Goal: Task Accomplishment & Management: Complete application form

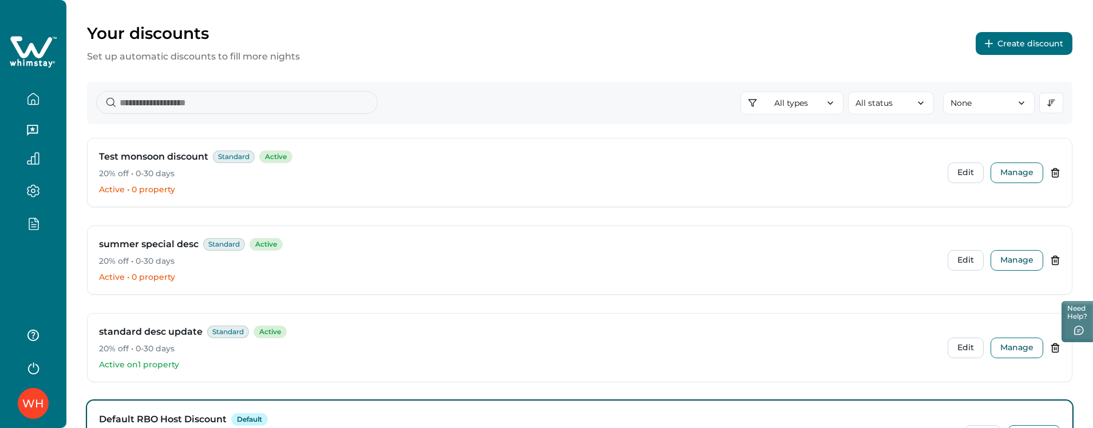
click at [1010, 35] on button "Create discount" at bounding box center [1024, 43] width 97 height 23
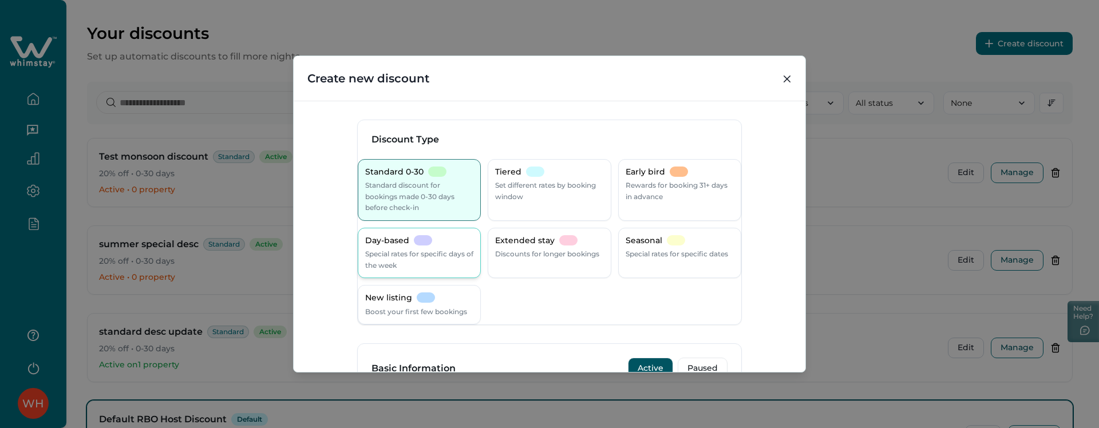
click at [411, 247] on div "Day-based Special rates for specific days of the week" at bounding box center [419, 253] width 108 height 36
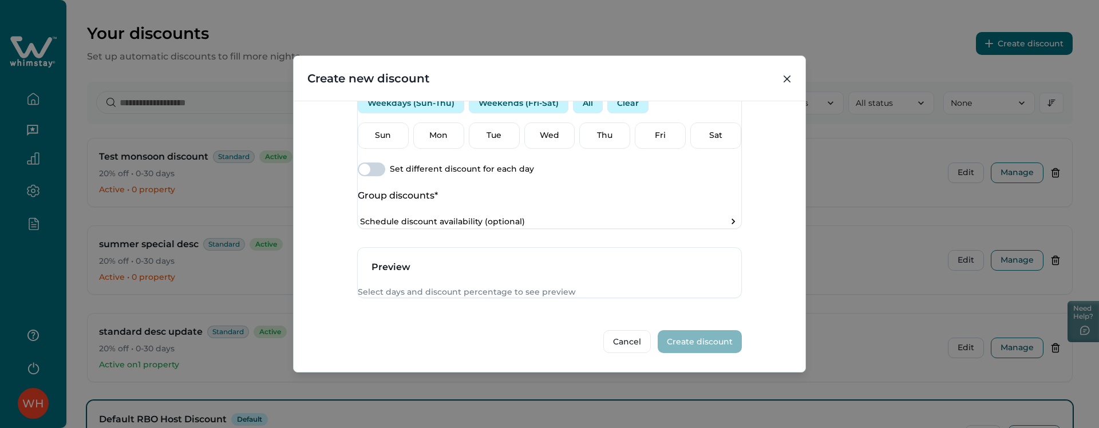
scroll to position [458, 0]
click at [424, 113] on button "Weekdays (Sun-Thu)" at bounding box center [411, 103] width 106 height 21
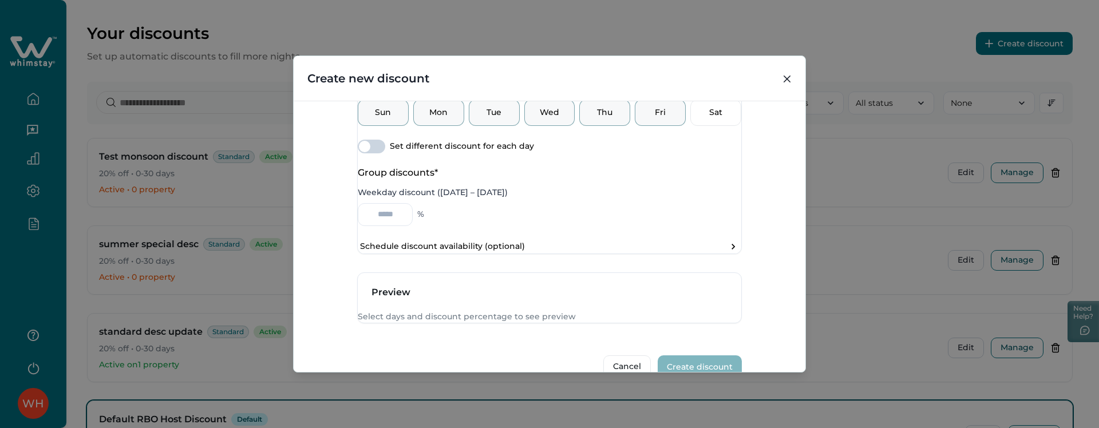
click at [646, 118] on p "Fri" at bounding box center [660, 112] width 36 height 11
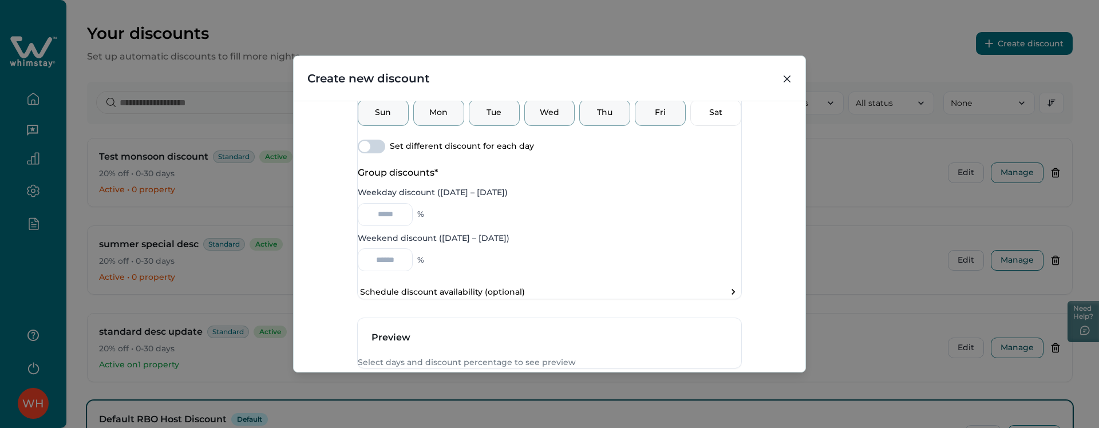
click at [603, 90] on button "All" at bounding box center [588, 80] width 30 height 21
click at [594, 90] on button "All" at bounding box center [588, 80] width 30 height 21
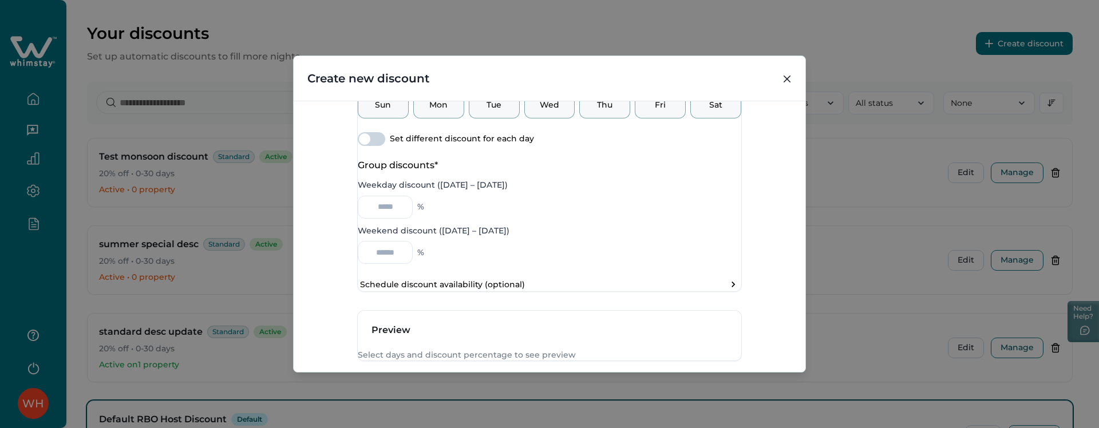
scroll to position [422, 0]
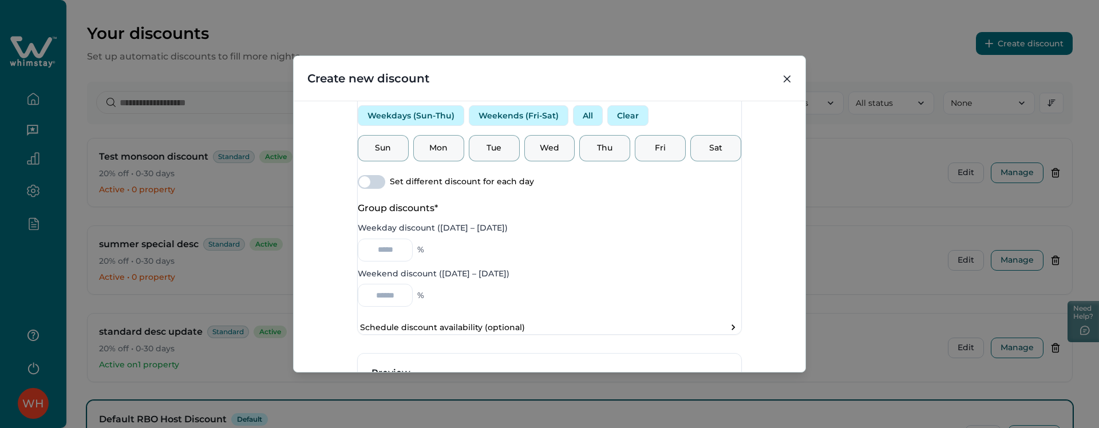
click at [635, 126] on button "Clear" at bounding box center [627, 115] width 41 height 21
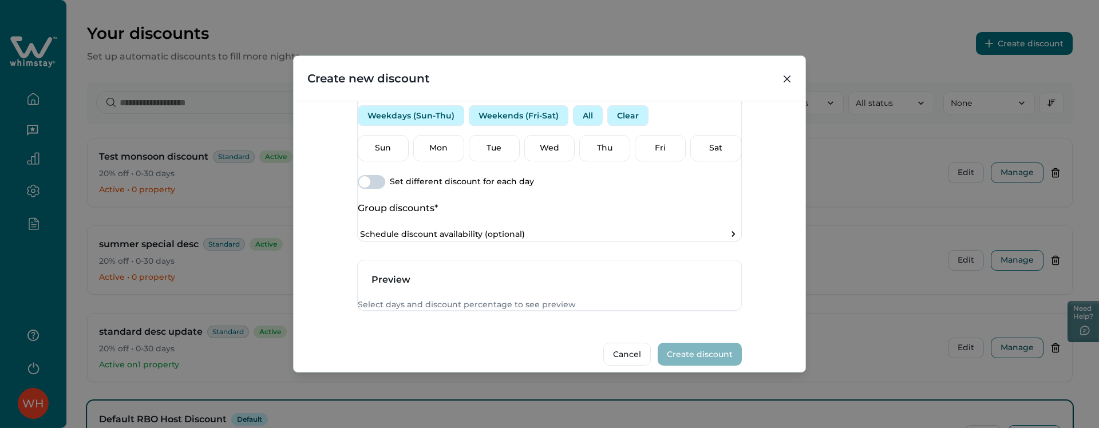
click at [593, 126] on button "All" at bounding box center [588, 115] width 30 height 21
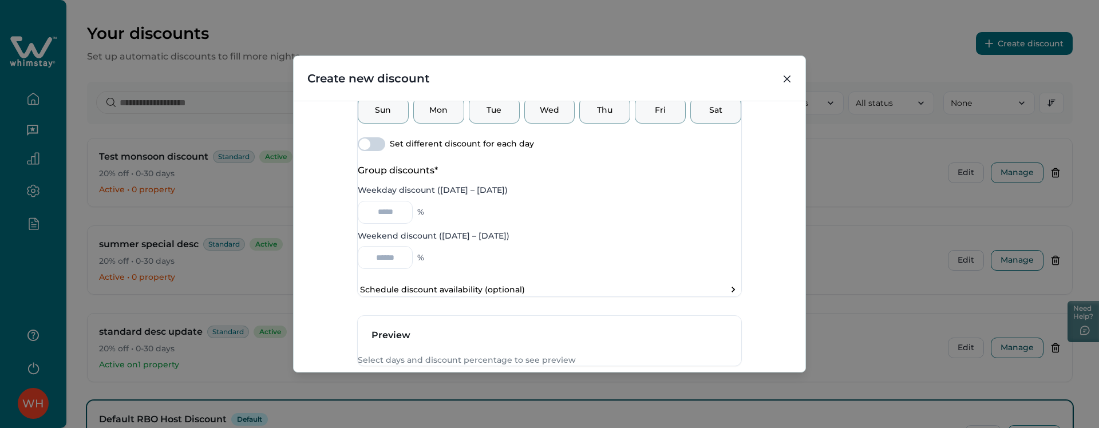
scroll to position [480, 0]
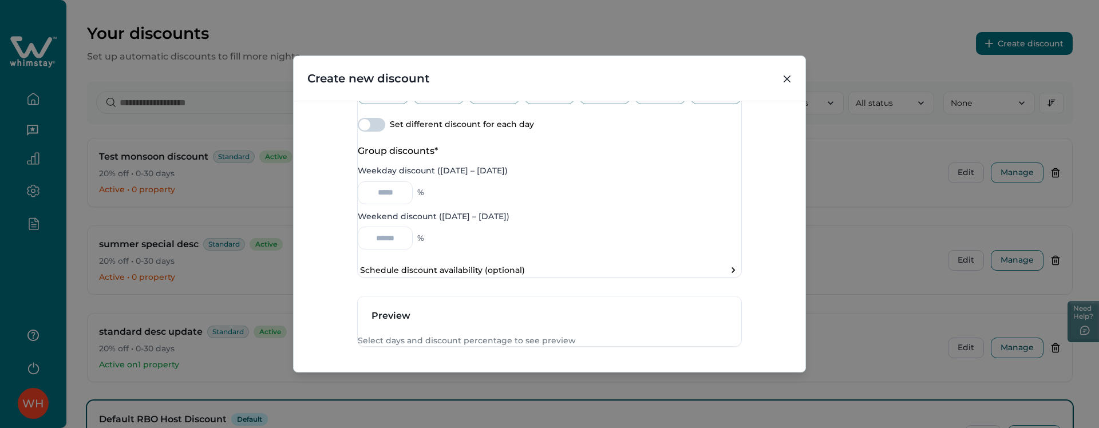
click at [500, 104] on div "Tue" at bounding box center [494, 91] width 51 height 26
click at [532, 97] on p "Wed" at bounding box center [550, 90] width 36 height 11
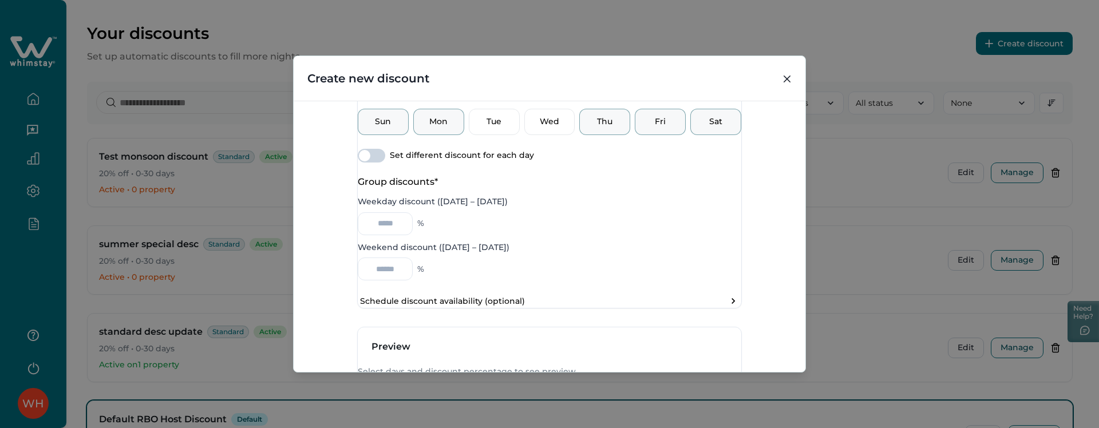
scroll to position [422, 0]
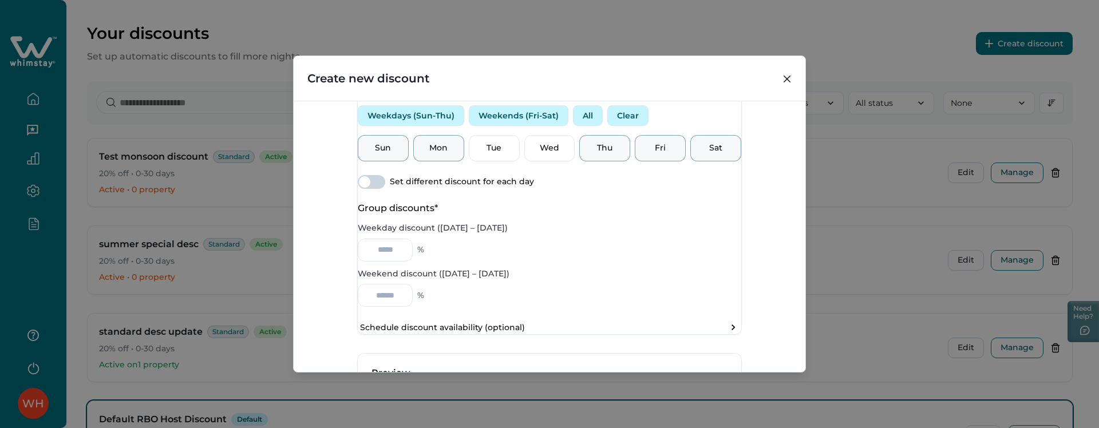
click at [544, 126] on button "Weekends (Fri-Sat)" at bounding box center [519, 115] width 100 height 21
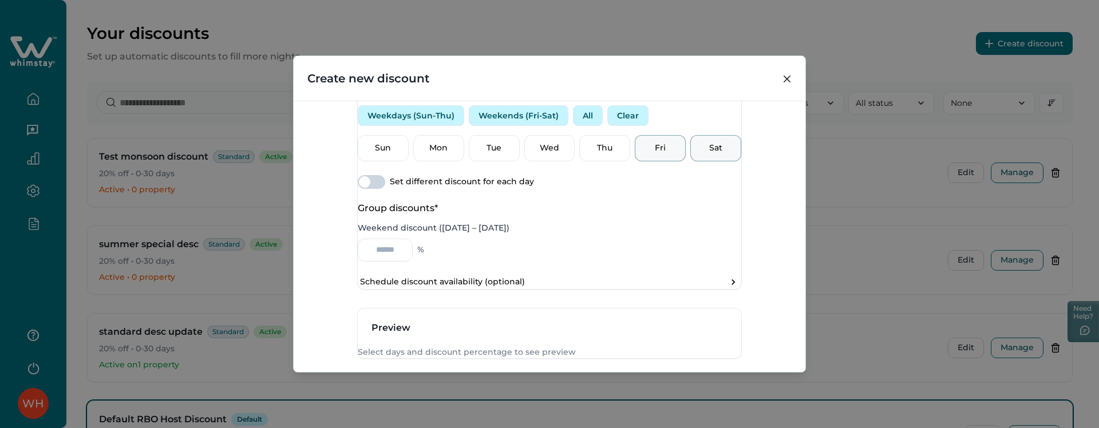
click at [441, 126] on button "Weekdays (Sun-Thu)" at bounding box center [411, 115] width 106 height 21
click at [642, 154] on p "Fri" at bounding box center [660, 148] width 36 height 11
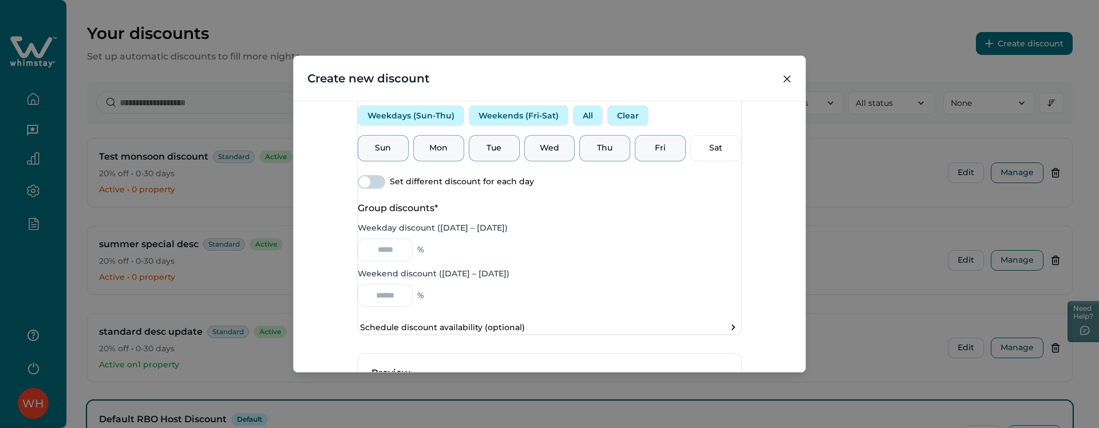
scroll to position [480, 0]
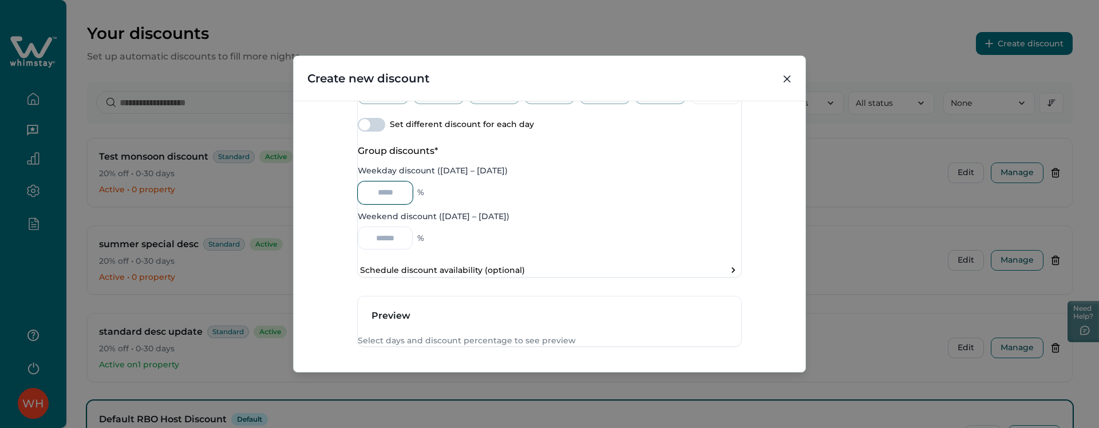
click at [393, 204] on input "Weekday discount ([DATE] – [DATE])" at bounding box center [385, 192] width 55 height 23
type input "*"
click at [484, 250] on div "%" at bounding box center [549, 238] width 383 height 23
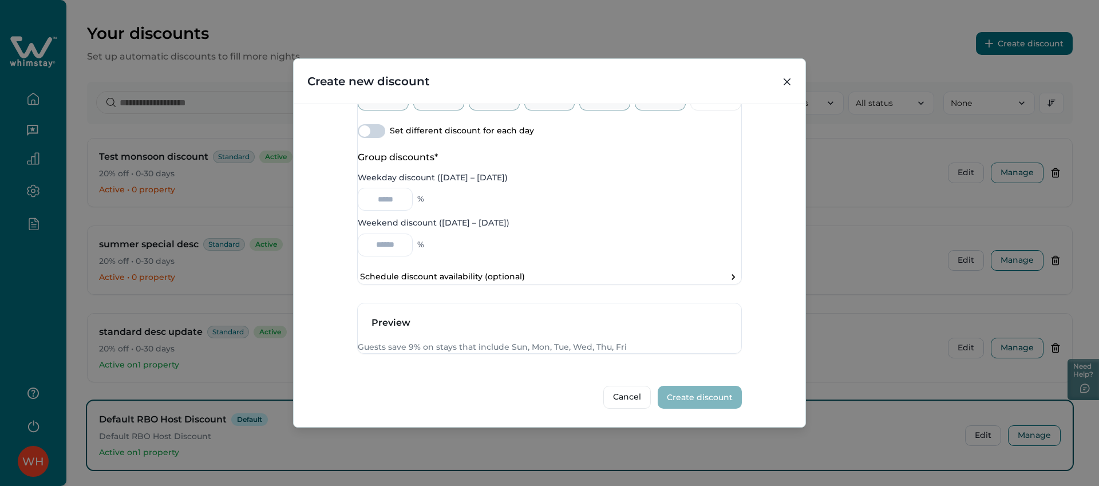
scroll to position [542, 0]
click at [403, 188] on input "*" at bounding box center [385, 199] width 55 height 23
type input "*"
drag, startPoint x: 658, startPoint y: 330, endPoint x: 367, endPoint y: 334, distance: 290.8
click at [367, 342] on div "Guests save undefined% on stays that include Sun, Mon, Tue, Wed, Thu, Fri" at bounding box center [549, 347] width 383 height 11
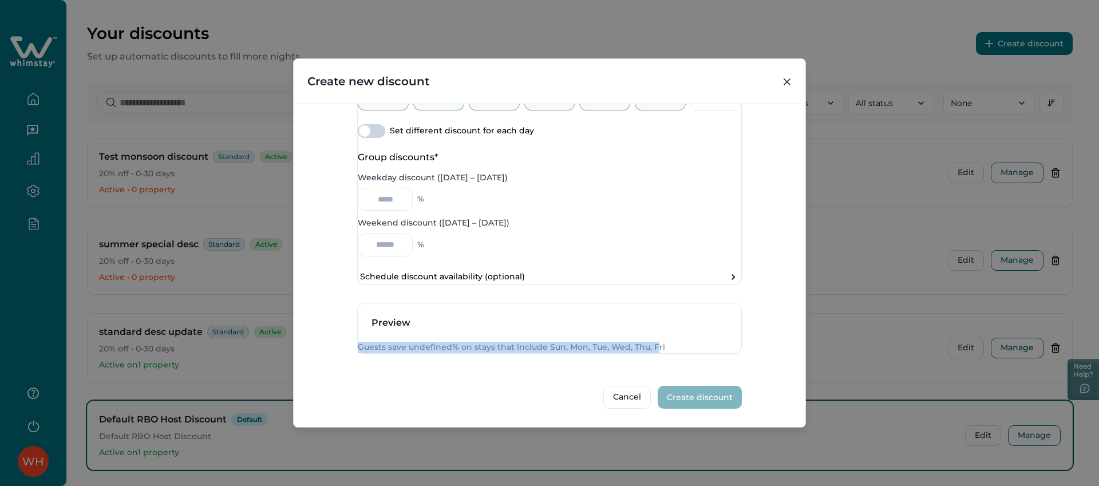
click at [370, 342] on p "Guests save undefined% on stays that include Sun, Mon, Tue, Wed, Thu, Fri" at bounding box center [549, 347] width 383 height 11
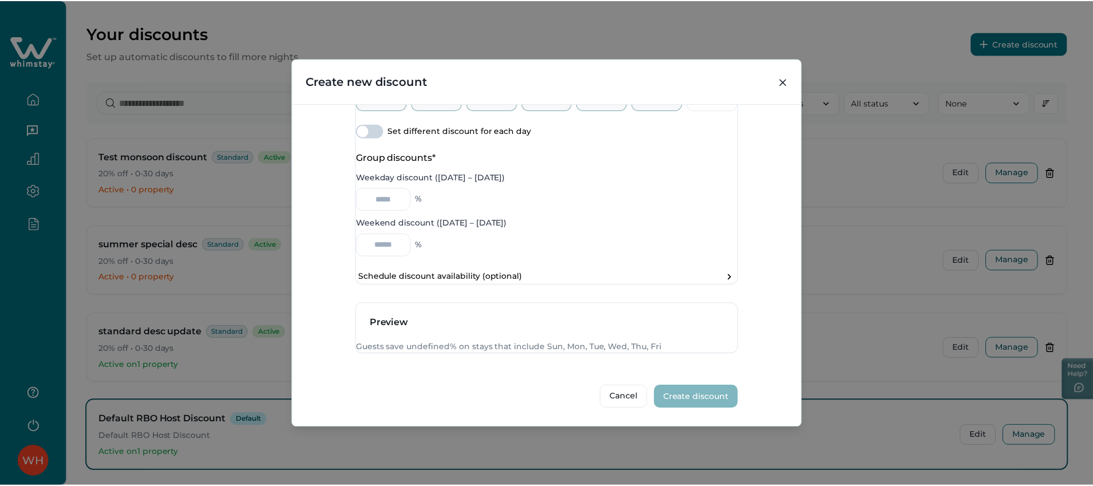
scroll to position [485, 0]
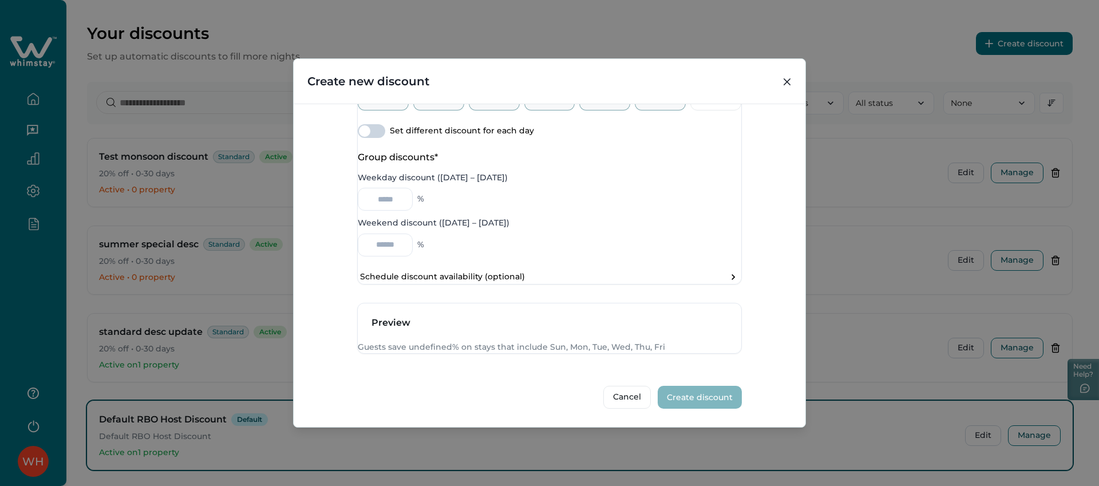
click at [823, 173] on div "Create new discount Discount Type Standard 0-30 Standard discount for bookings …" at bounding box center [549, 243] width 1099 height 486
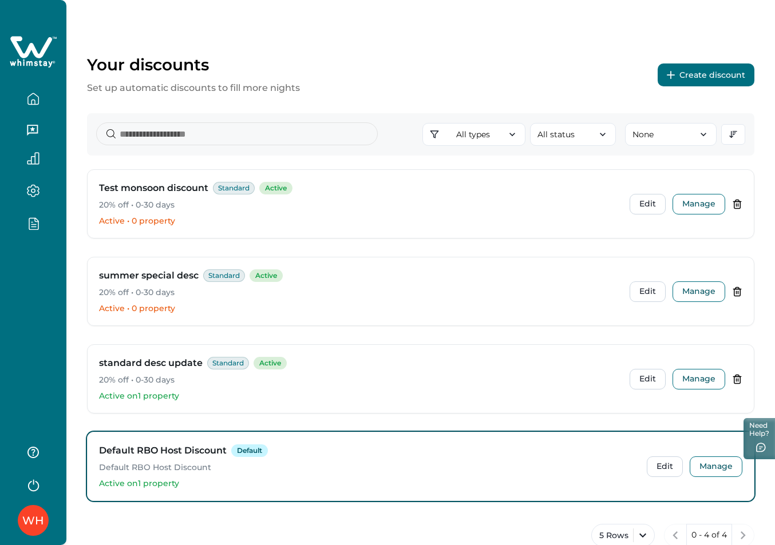
click at [696, 73] on button "Create discount" at bounding box center [706, 75] width 97 height 23
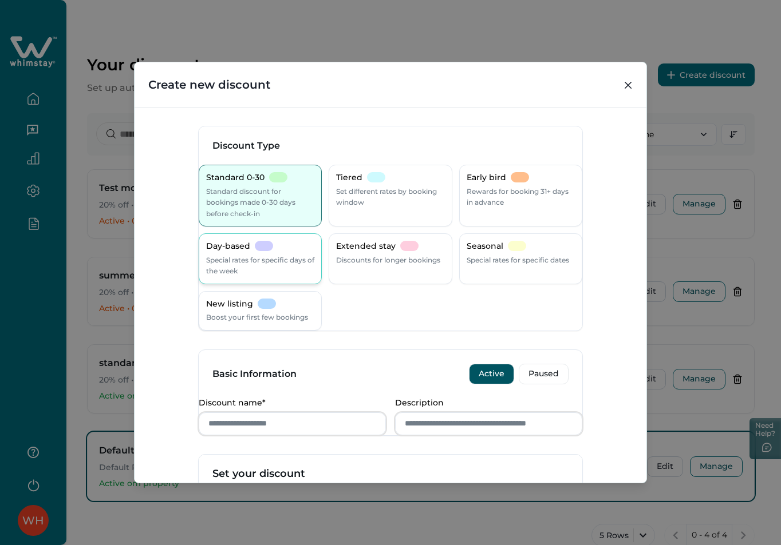
click at [248, 256] on p "Special rates for specific days of the week" at bounding box center [260, 266] width 108 height 22
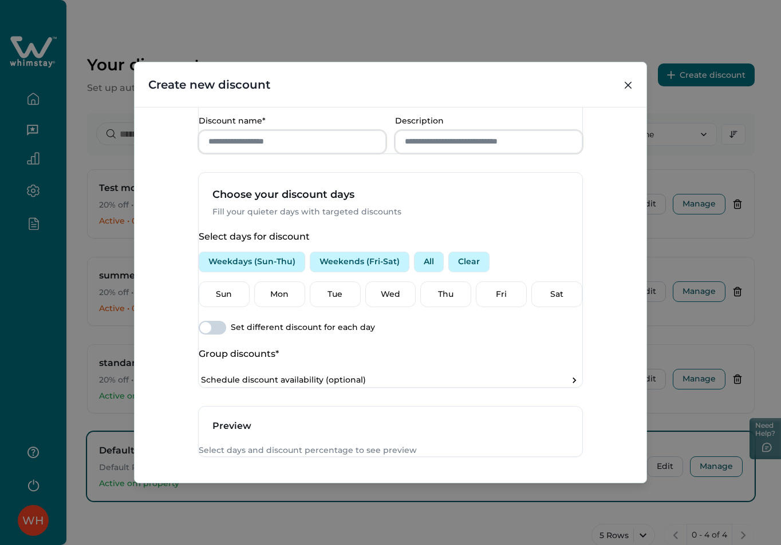
scroll to position [281, 0]
click at [267, 155] on input "Discount name*" at bounding box center [292, 143] width 187 height 23
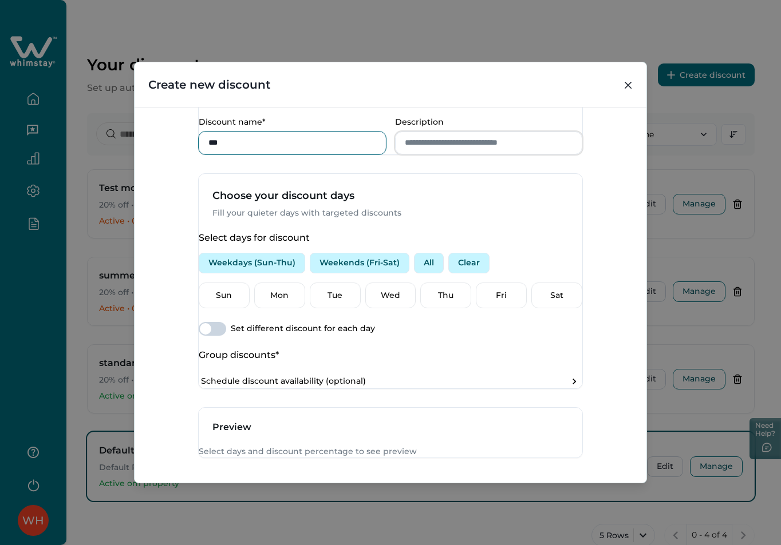
type input "***"
click at [424, 155] on input "Description" at bounding box center [488, 143] width 187 height 23
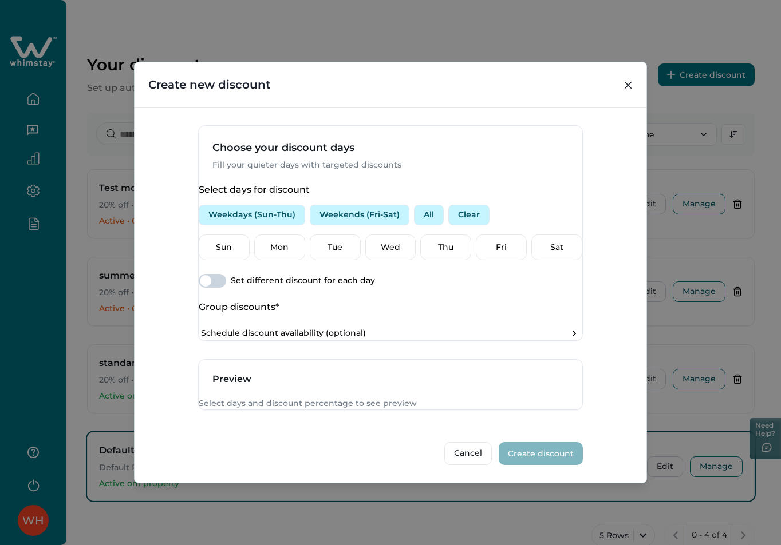
scroll to position [395, 0]
type input "***"
click at [266, 205] on button "Weekdays (Sun-Thu)" at bounding box center [252, 215] width 106 height 21
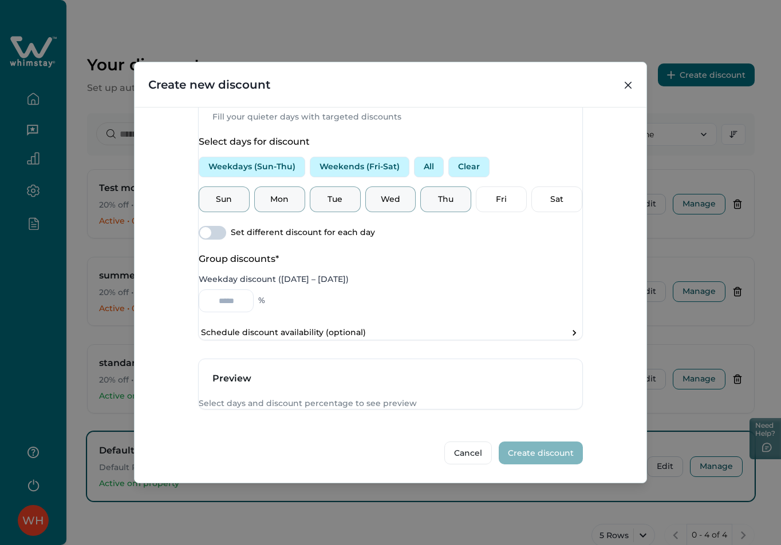
scroll to position [443, 0]
click at [248, 290] on input "Weekday discount ([DATE] – [DATE])" at bounding box center [226, 301] width 55 height 23
type input "*"
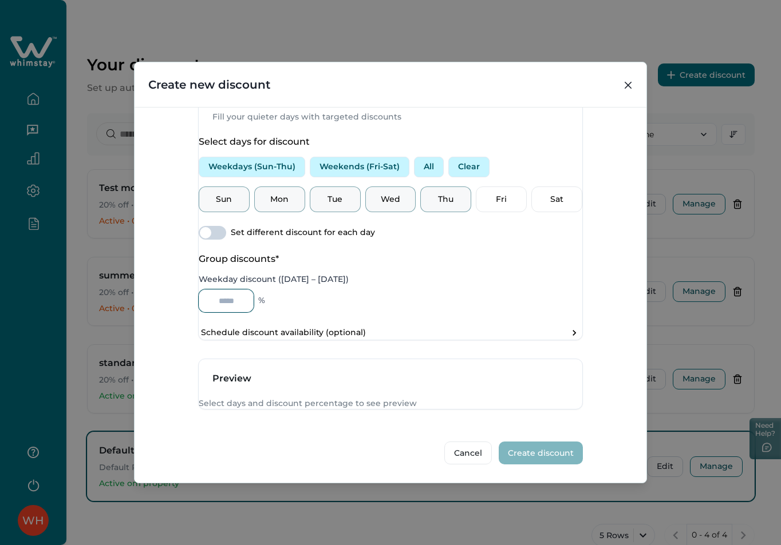
scroll to position [386, 0]
click at [353, 177] on button "Weekends (Fri-Sat)" at bounding box center [360, 167] width 100 height 21
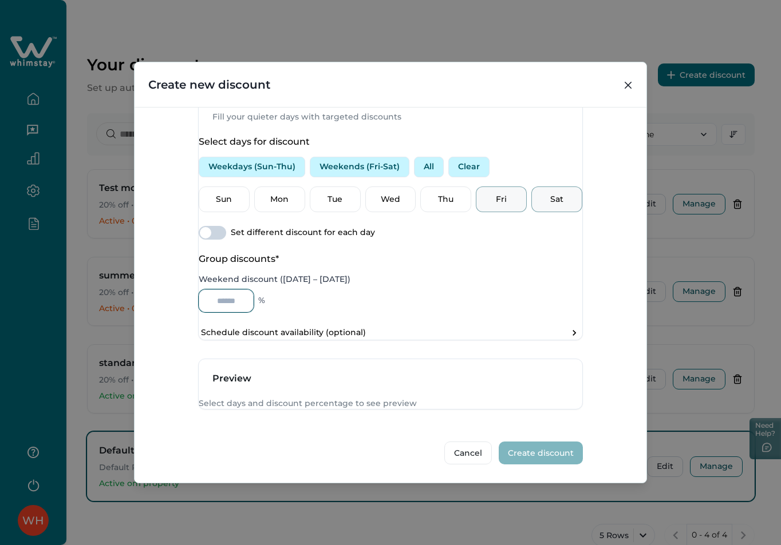
click at [244, 312] on input "Weekend discount ([DATE] – [DATE])" at bounding box center [226, 301] width 55 height 23
type input "**"
click at [430, 157] on button "All" at bounding box center [429, 167] width 30 height 21
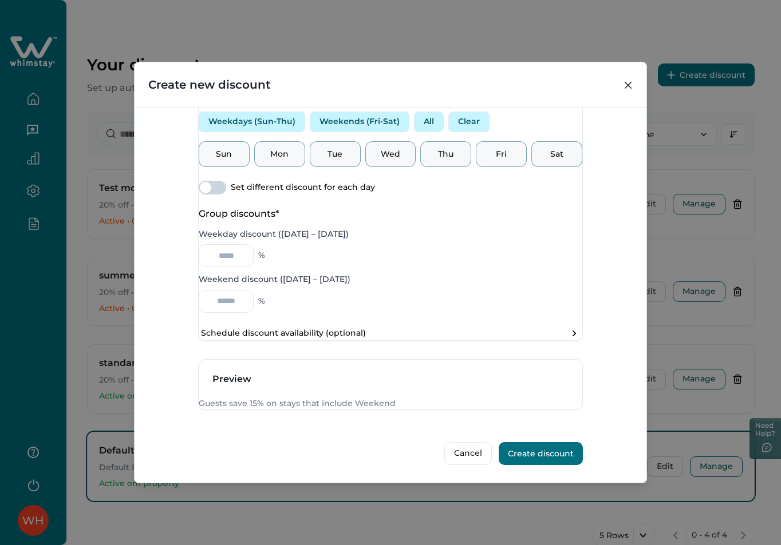
scroll to position [489, 0]
click at [236, 244] on input "Weekday discount ([DATE] – [DATE])" at bounding box center [226, 255] width 55 height 23
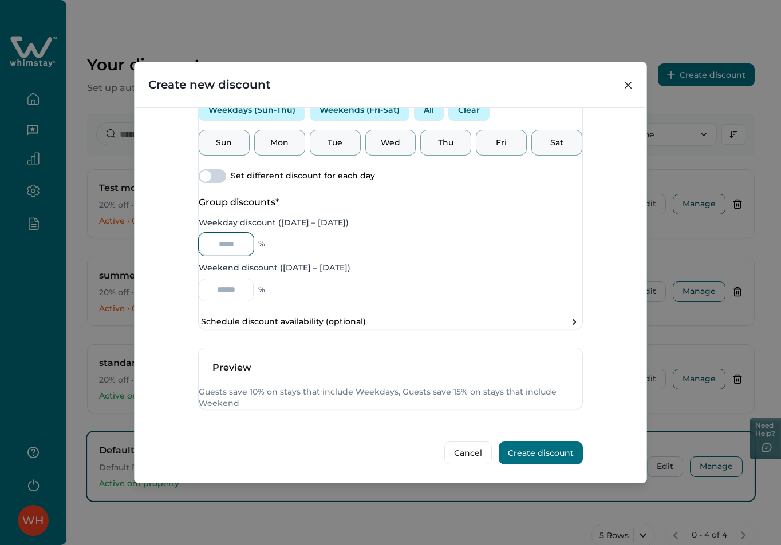
type input "*"
type input "**"
click at [323, 233] on div "** %" at bounding box center [390, 244] width 383 height 23
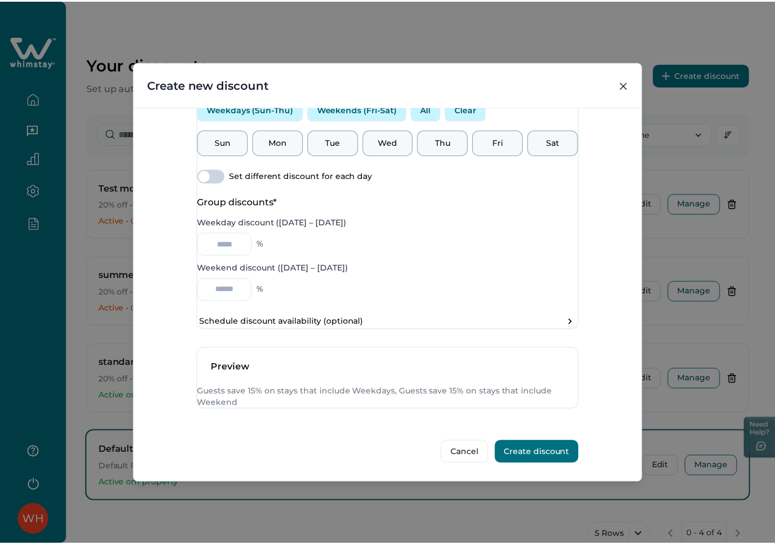
scroll to position [500, 0]
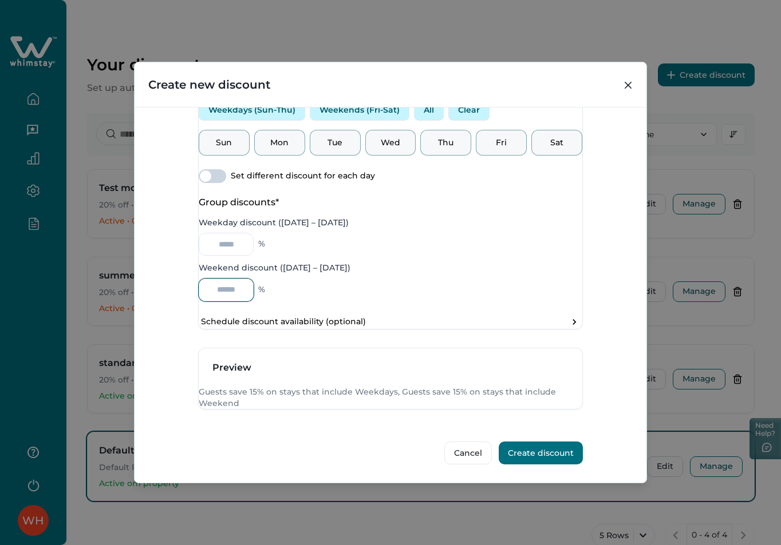
click at [243, 279] on input "**" at bounding box center [226, 290] width 55 height 23
type input "**"
click at [360, 36] on div "Create new discount Discount Type Standard 0-30 Standard discount for bookings …" at bounding box center [390, 272] width 781 height 545
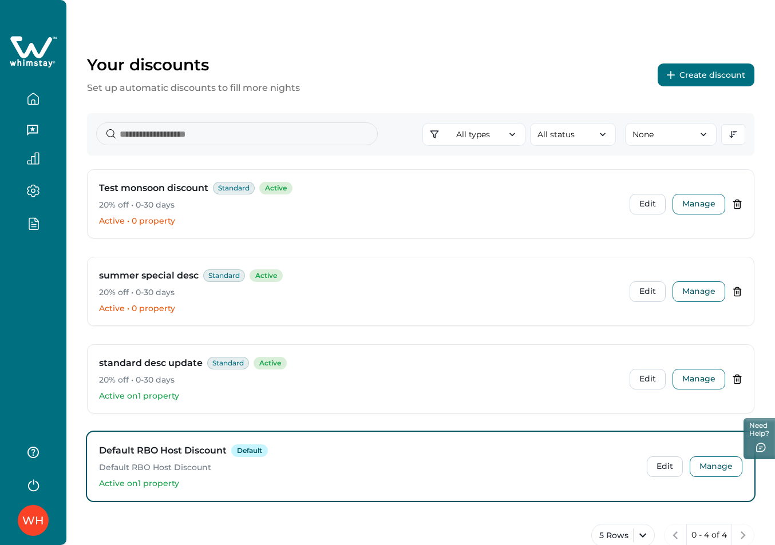
click at [41, 242] on div at bounding box center [33, 124] width 66 height 249
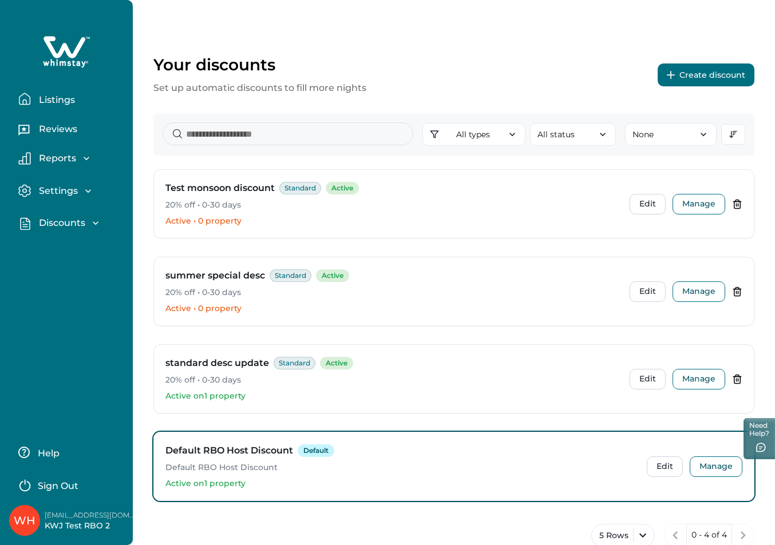
click at [85, 224] on p "Discounts" at bounding box center [60, 222] width 50 height 11
click at [65, 189] on p "Settings" at bounding box center [56, 190] width 42 height 11
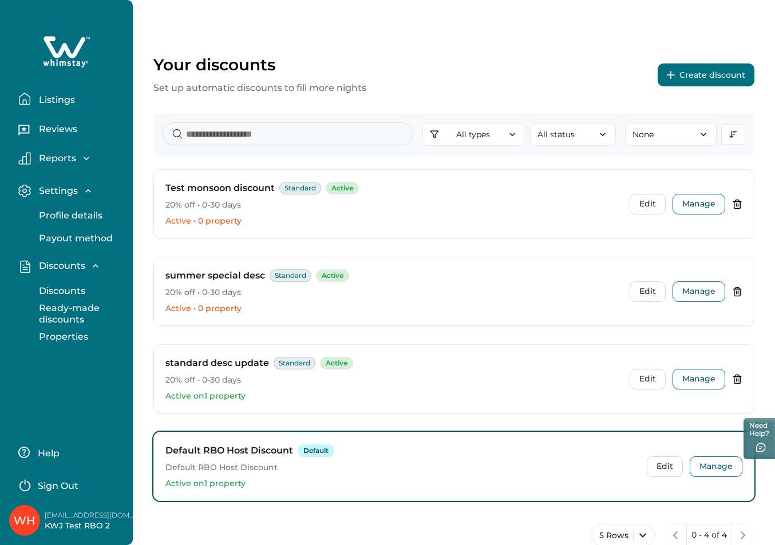
click at [74, 149] on div "Reports Earnings Reservations Payouts" at bounding box center [66, 159] width 114 height 33
click at [72, 157] on p "Reports" at bounding box center [55, 158] width 41 height 11
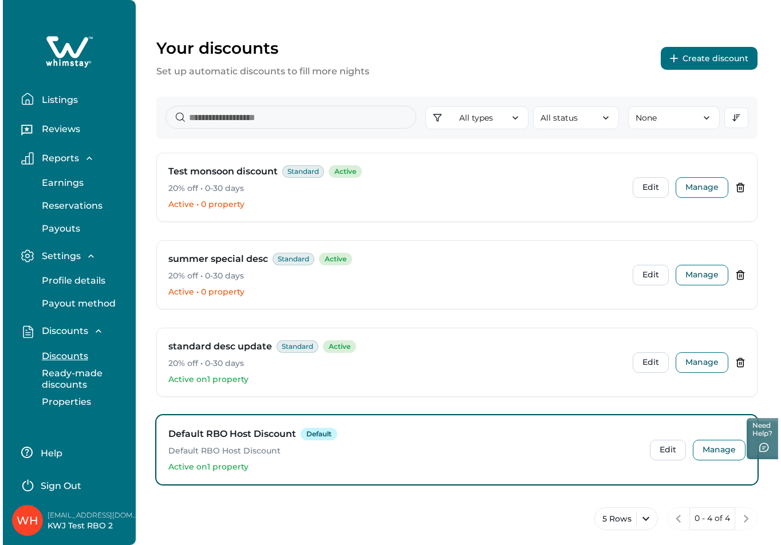
scroll to position [31, 0]
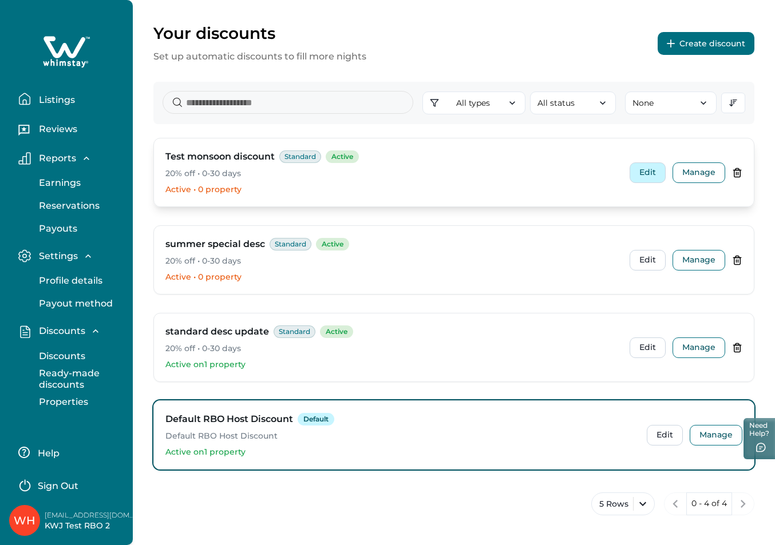
click at [648, 169] on button "Edit" at bounding box center [648, 173] width 36 height 21
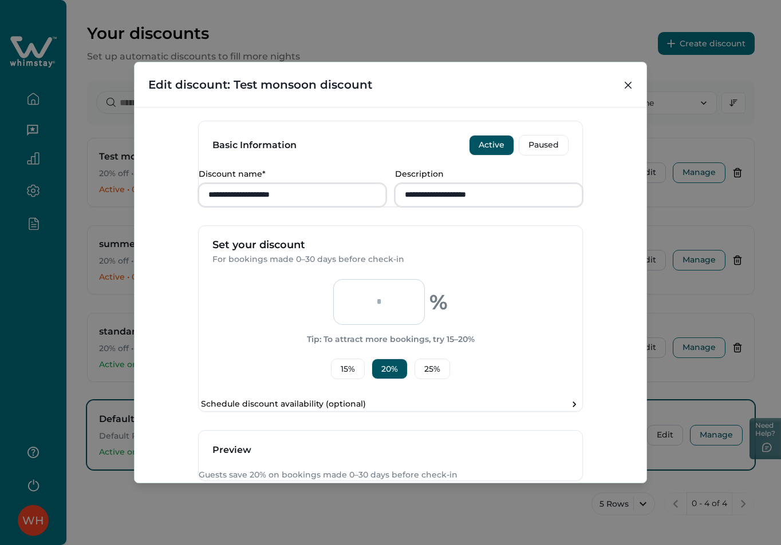
scroll to position [286, 0]
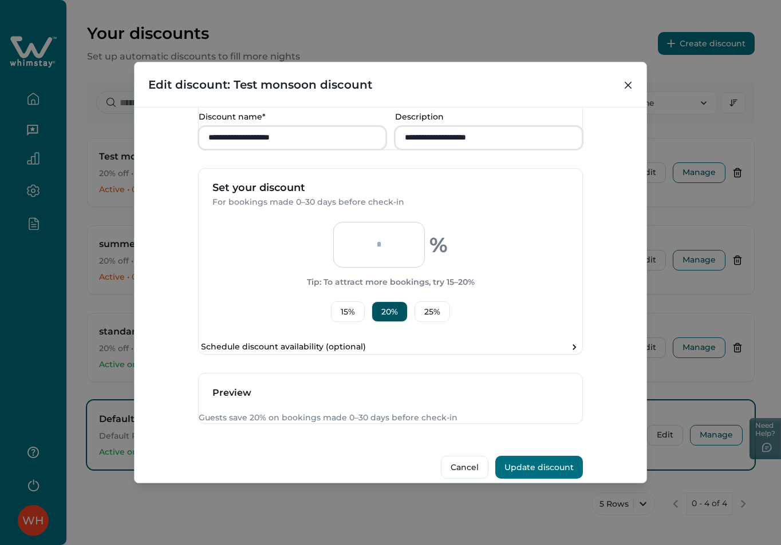
drag, startPoint x: 390, startPoint y: 282, endPoint x: 361, endPoint y: 277, distance: 29.6
click at [361, 268] on input "**" at bounding box center [379, 245] width 92 height 46
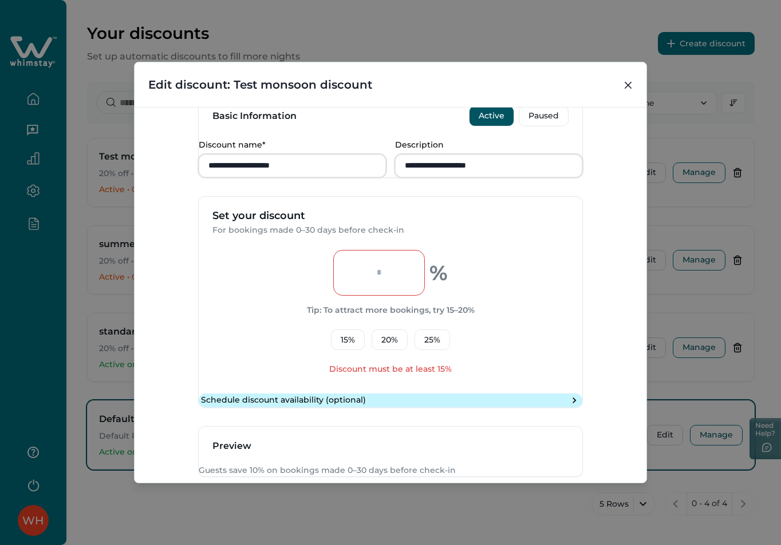
scroll to position [277, 0]
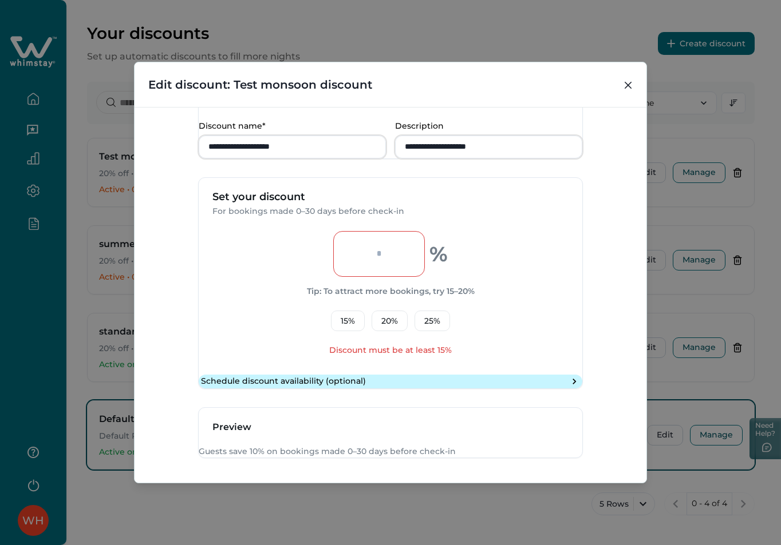
type input "**"
click at [381, 389] on button "Schedule discount availability (optional)" at bounding box center [390, 382] width 383 height 14
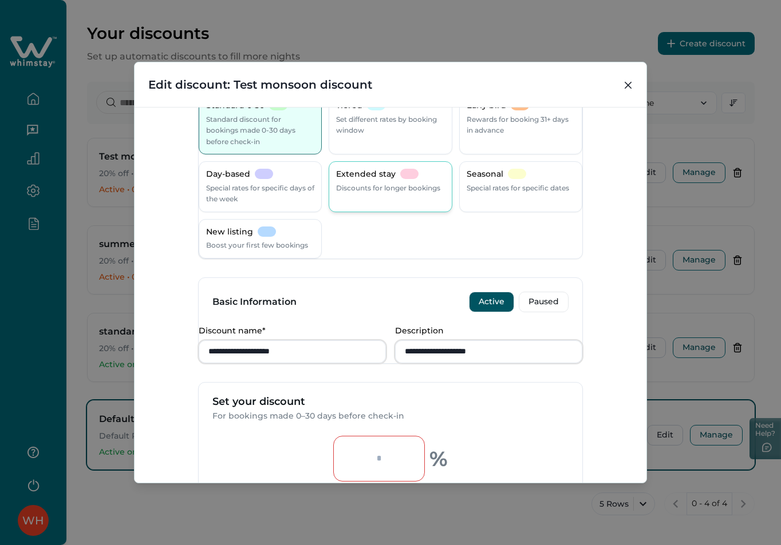
scroll to position [0, 0]
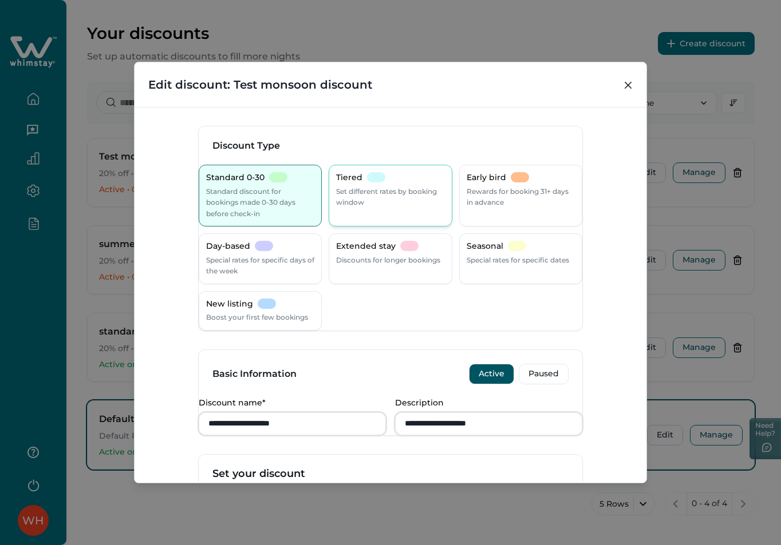
click at [361, 198] on p "Set different rates by booking window" at bounding box center [390, 197] width 108 height 22
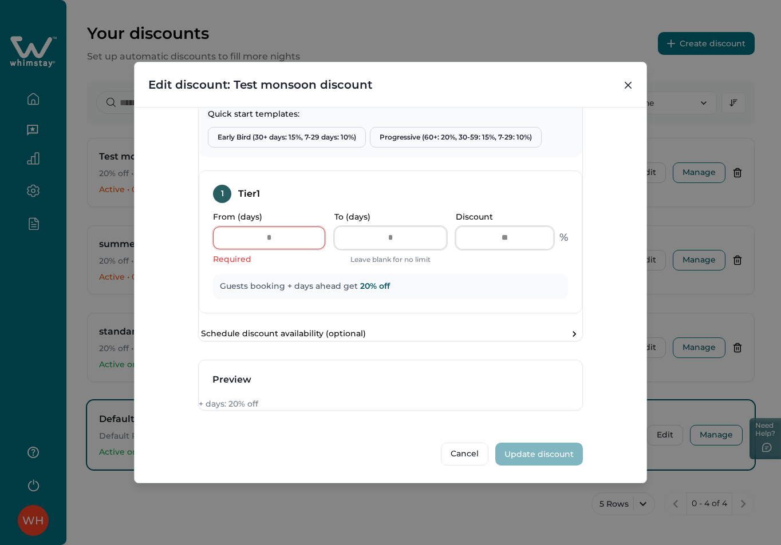
scroll to position [458, 0]
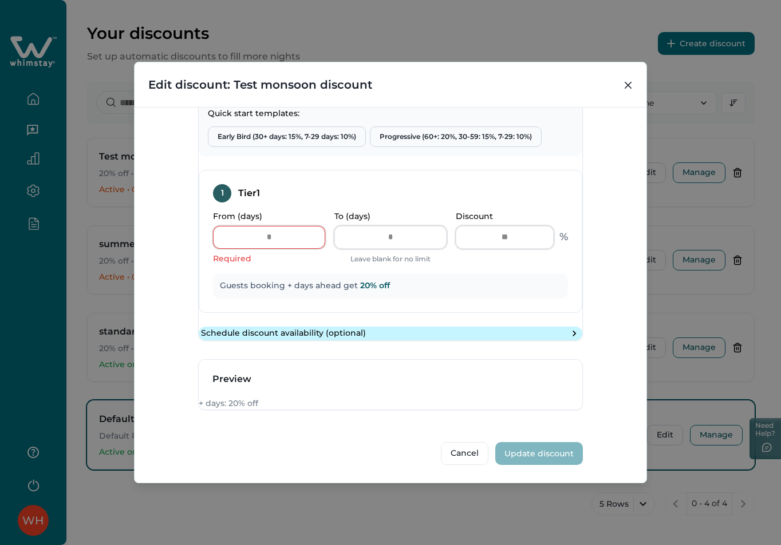
click at [426, 341] on button "Schedule discount availability (optional)" at bounding box center [390, 334] width 383 height 14
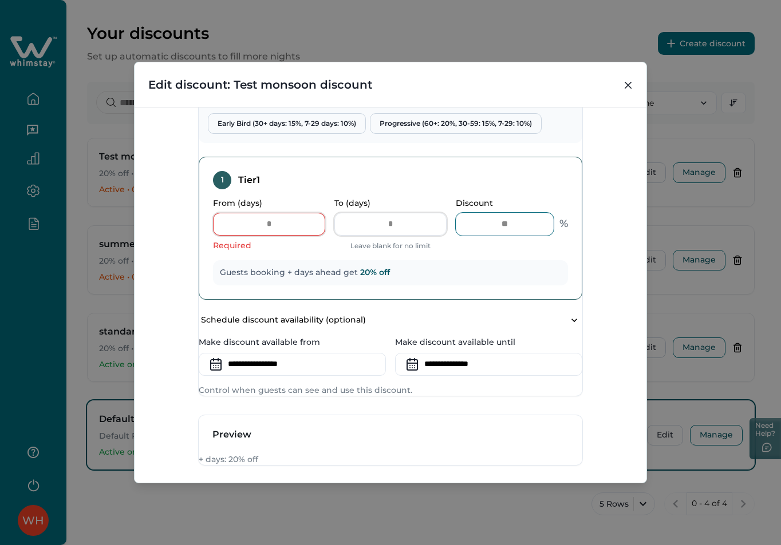
click at [488, 236] on input "**" at bounding box center [505, 224] width 98 height 23
type input "**"
click at [482, 252] on div "From (days) Required To (days) Leave blank for no limit Discount ** %" at bounding box center [390, 225] width 355 height 53
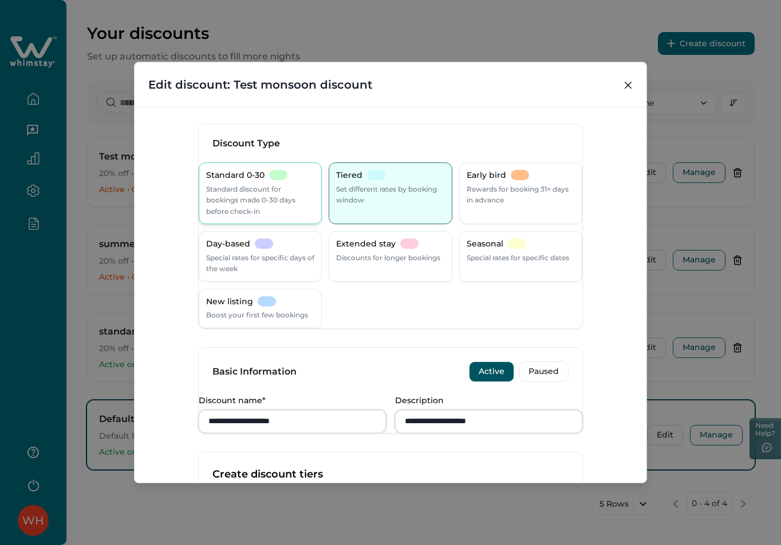
scroll to position [0, 0]
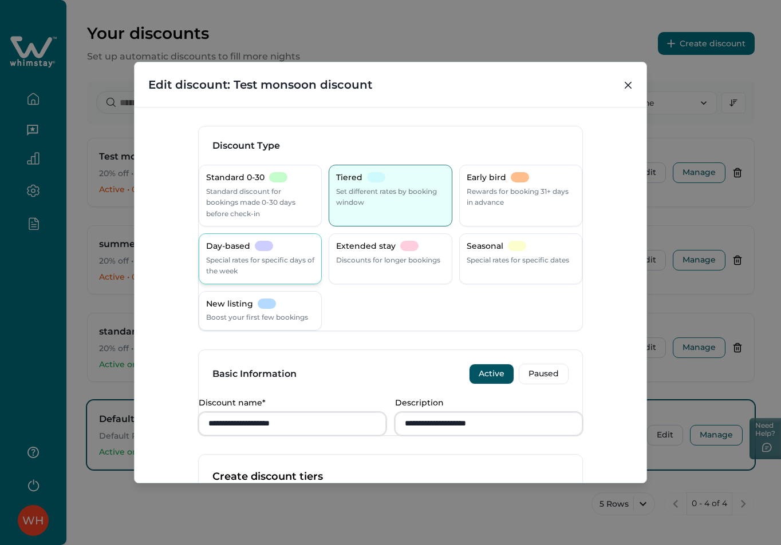
click at [250, 247] on p "Day-based" at bounding box center [228, 246] width 44 height 11
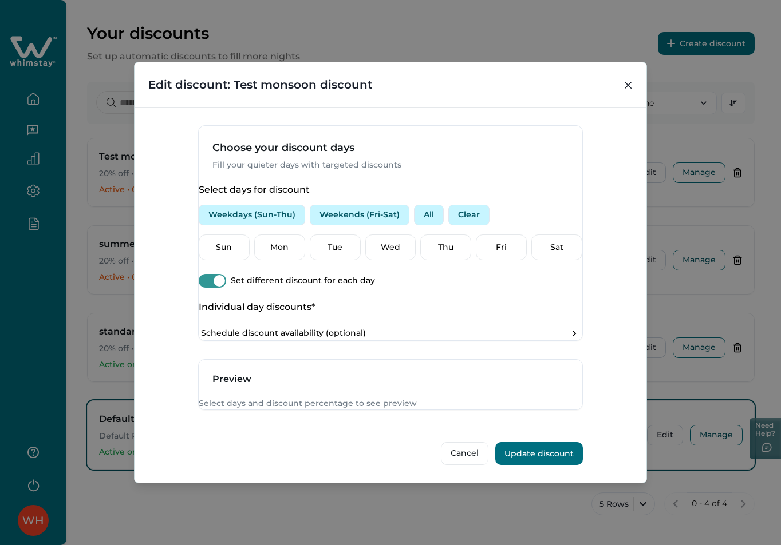
scroll to position [395, 0]
click at [284, 205] on button "Weekdays (Sun-Thu)" at bounding box center [252, 215] width 106 height 21
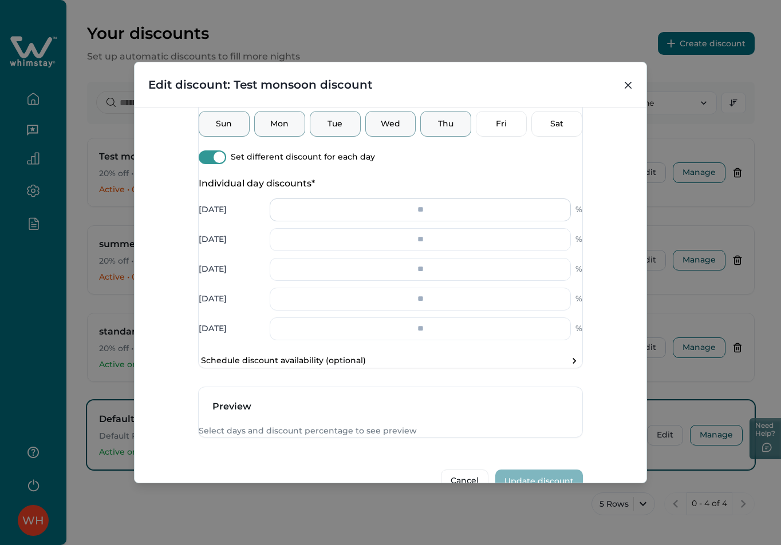
scroll to position [547, 0]
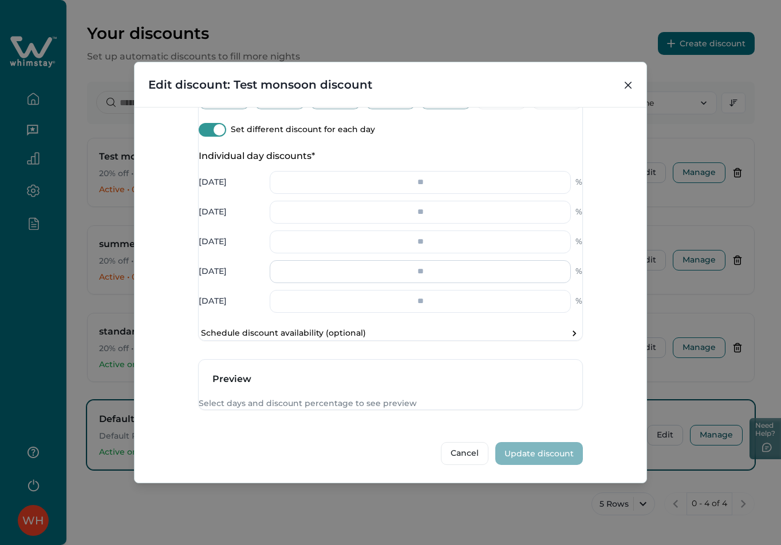
click at [406, 260] on input "number" at bounding box center [420, 271] width 301 height 23
type input "**"
click at [419, 231] on input "number" at bounding box center [420, 242] width 301 height 23
type input "**"
click at [425, 201] on input "number" at bounding box center [420, 212] width 301 height 23
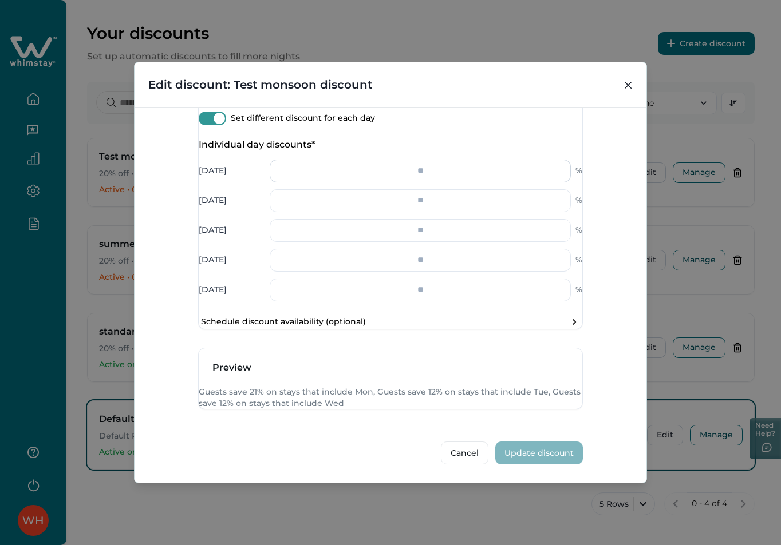
type input "**"
click at [413, 160] on input "number" at bounding box center [420, 171] width 301 height 23
type input "**"
click at [424, 279] on input "number" at bounding box center [420, 290] width 301 height 23
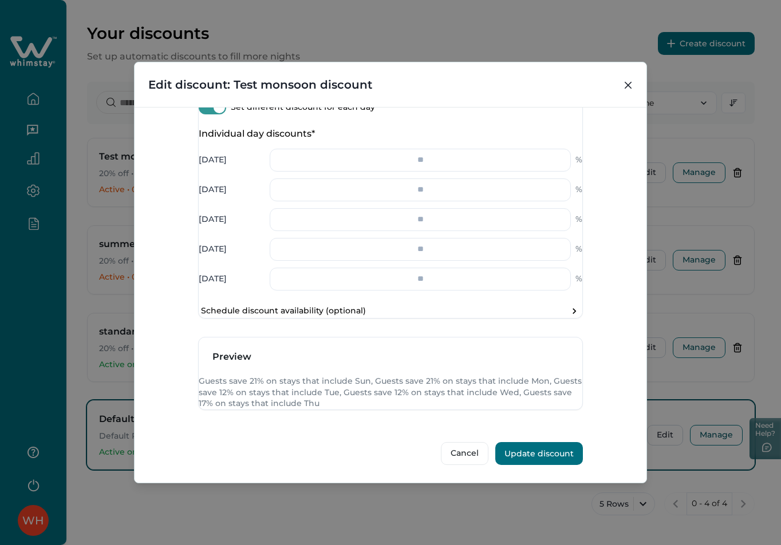
click at [414, 316] on div "Select days for discount Weekdays (Sun-Thu) Weekends (Fri-Sat) All Clear Sun Mo…" at bounding box center [390, 164] width 383 height 307
click at [429, 273] on input "**" at bounding box center [420, 279] width 301 height 23
type input "*"
click at [430, 283] on input "**" at bounding box center [420, 279] width 301 height 23
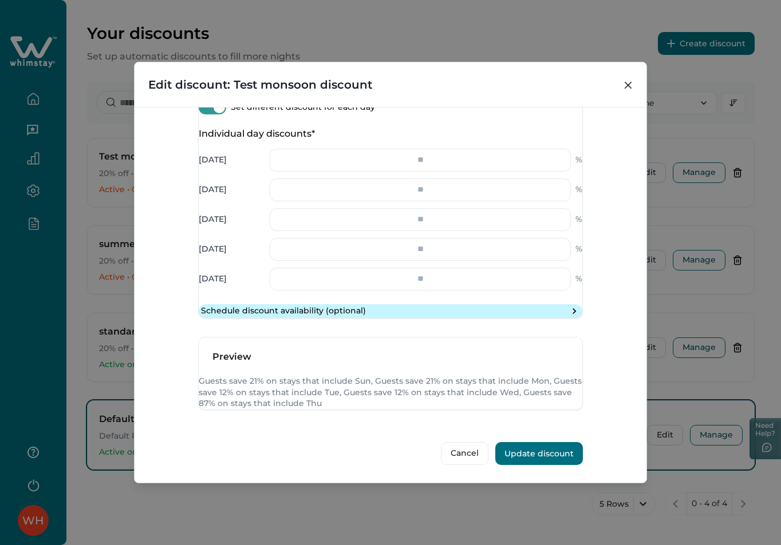
type input "**"
click at [438, 304] on button "Schedule discount availability (optional)" at bounding box center [390, 311] width 383 height 14
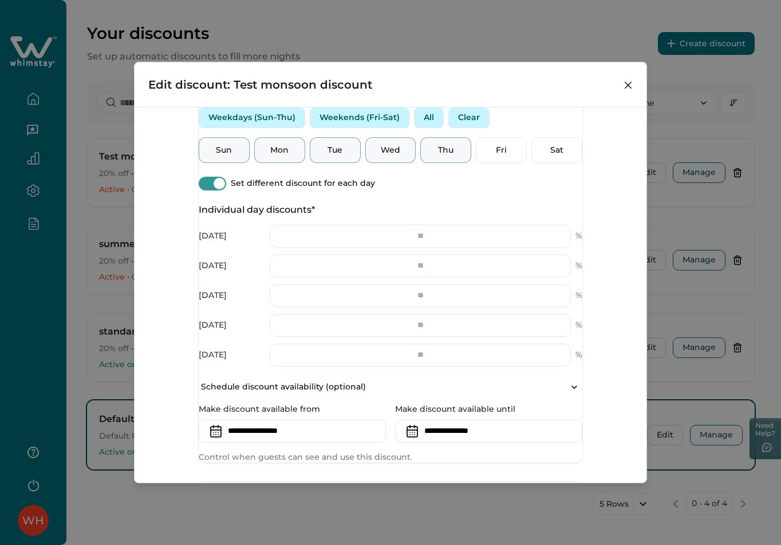
scroll to position [409, 0]
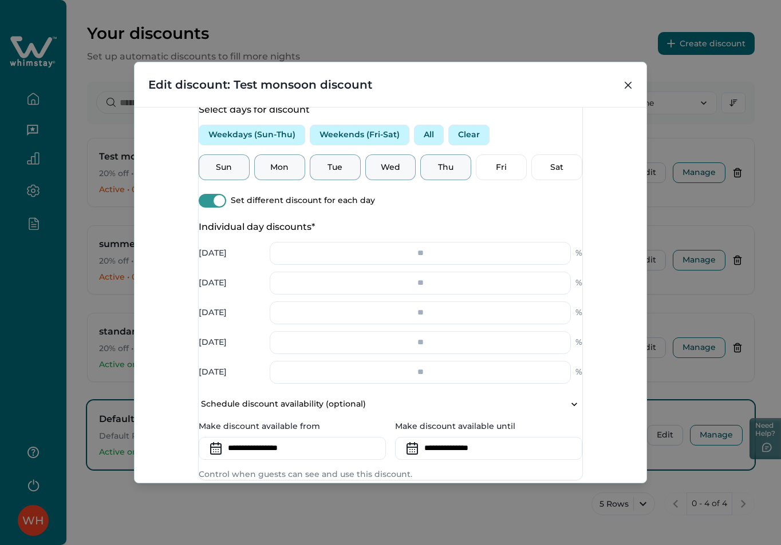
click at [471, 145] on button "Clear" at bounding box center [468, 135] width 41 height 21
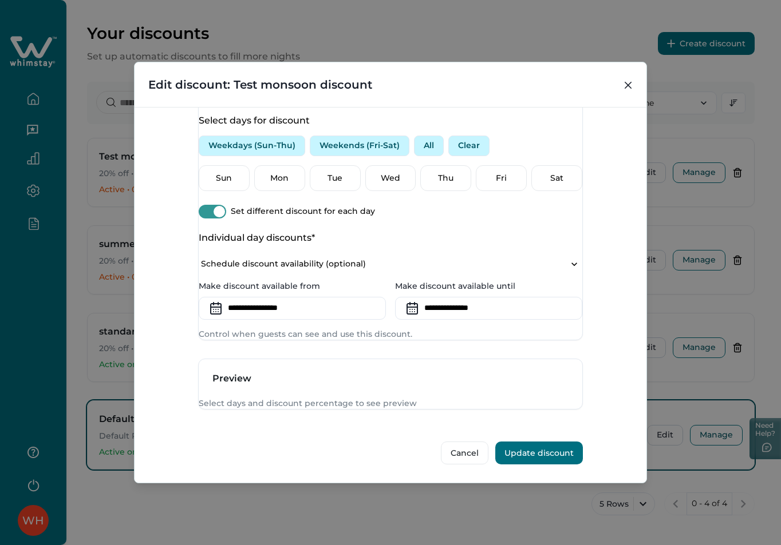
click at [219, 219] on span at bounding box center [212, 212] width 27 height 14
click at [226, 219] on span at bounding box center [212, 212] width 27 height 14
click at [225, 217] on span at bounding box center [218, 211] width 11 height 11
click at [226, 219] on span at bounding box center [212, 212] width 27 height 14
click at [255, 156] on button "Weekdays (Sun-Thu)" at bounding box center [252, 146] width 106 height 21
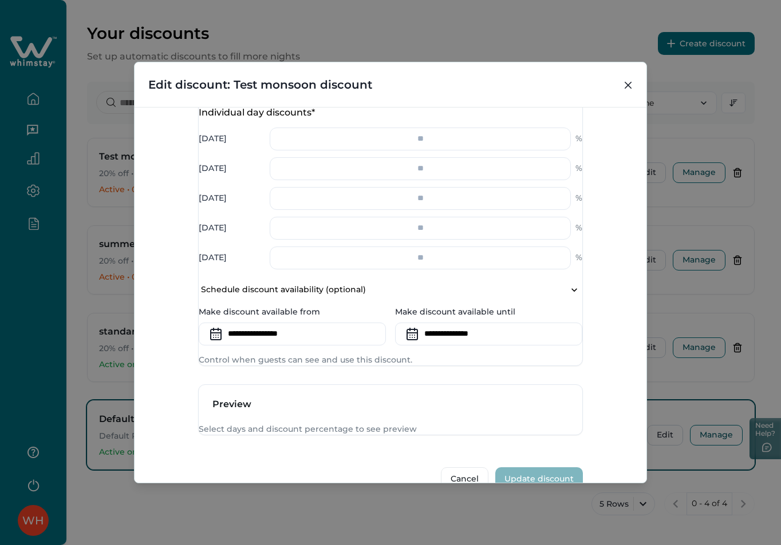
scroll to position [466, 0]
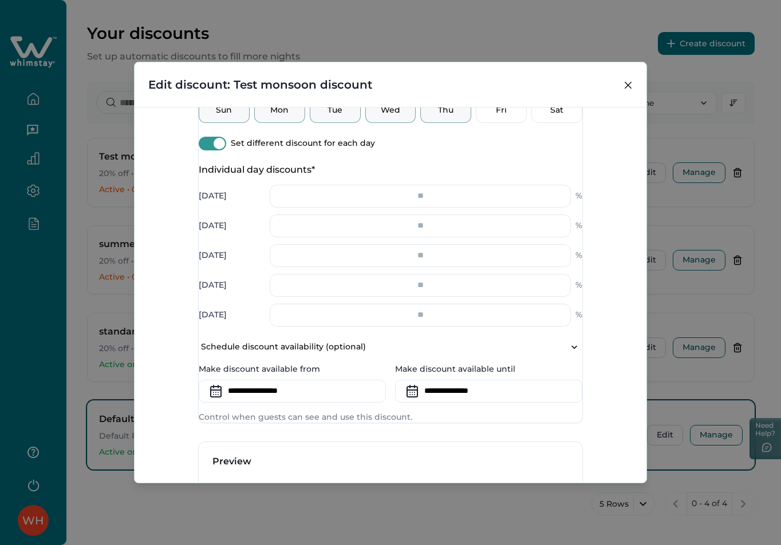
click at [213, 151] on span at bounding box center [212, 144] width 27 height 14
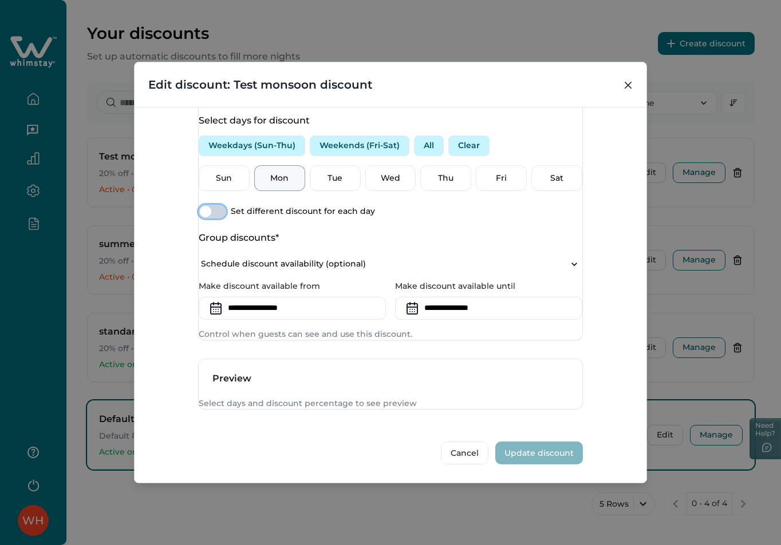
scroll to position [407, 0]
click at [292, 184] on p "Mon" at bounding box center [280, 178] width 36 height 11
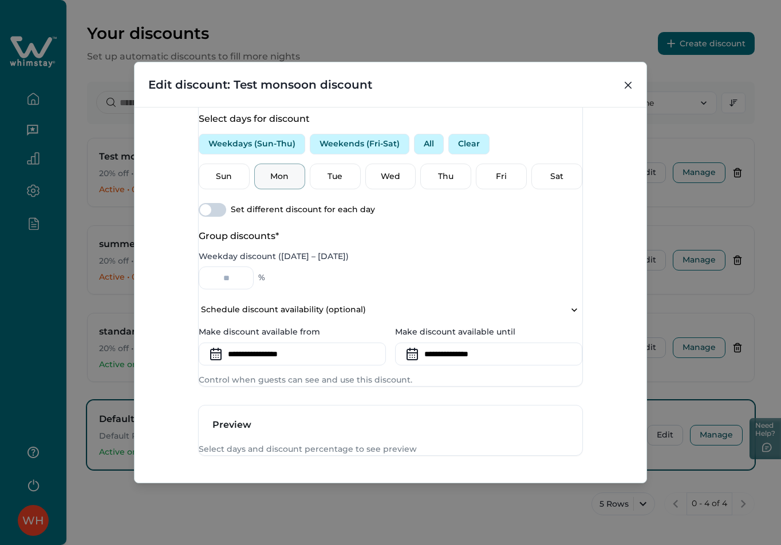
scroll to position [398, 0]
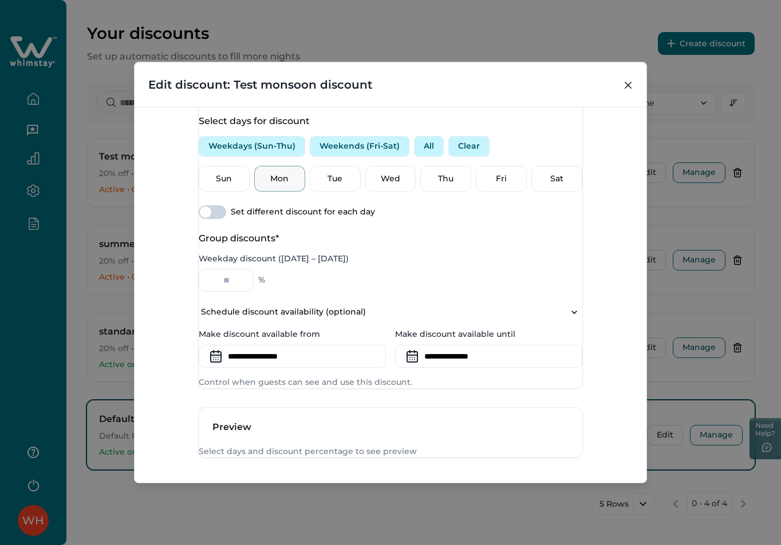
click at [367, 157] on button "Weekends (Fri-Sat)" at bounding box center [360, 146] width 100 height 21
click at [277, 157] on button "Weekdays (Sun-Thu)" at bounding box center [252, 146] width 106 height 21
click at [483, 185] on p "Fri" at bounding box center [501, 178] width 36 height 11
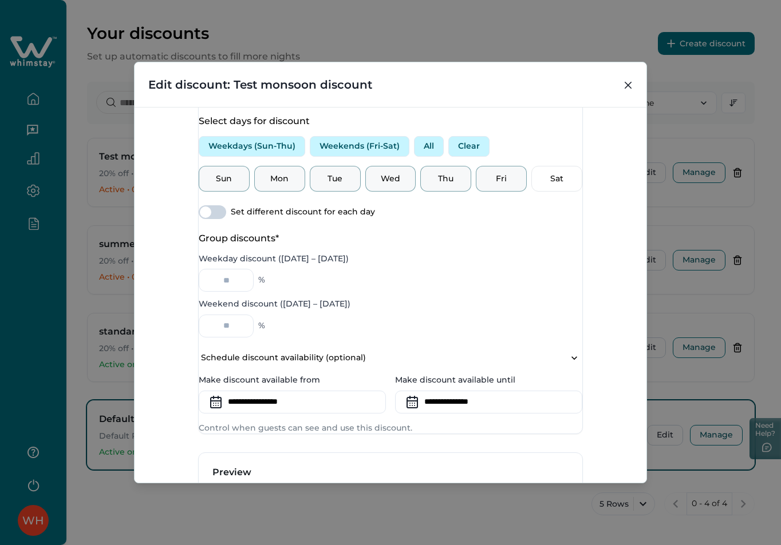
click at [470, 157] on button "Clear" at bounding box center [468, 146] width 41 height 21
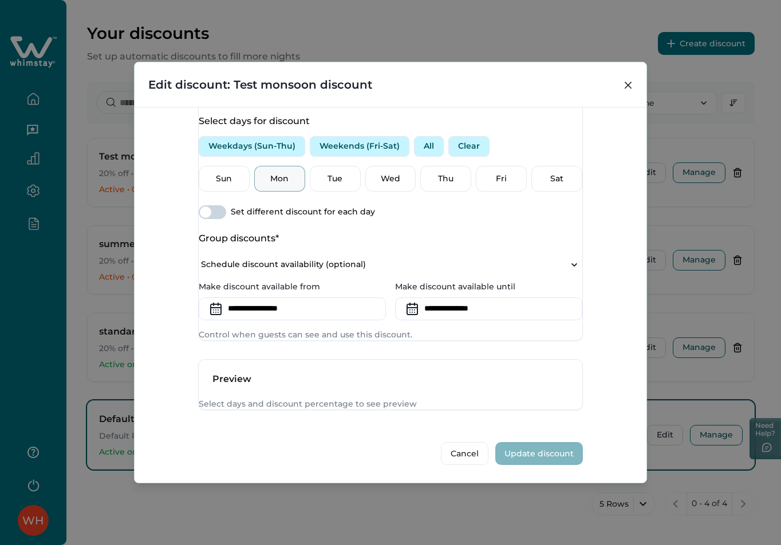
click at [290, 185] on p "Mon" at bounding box center [280, 178] width 36 height 11
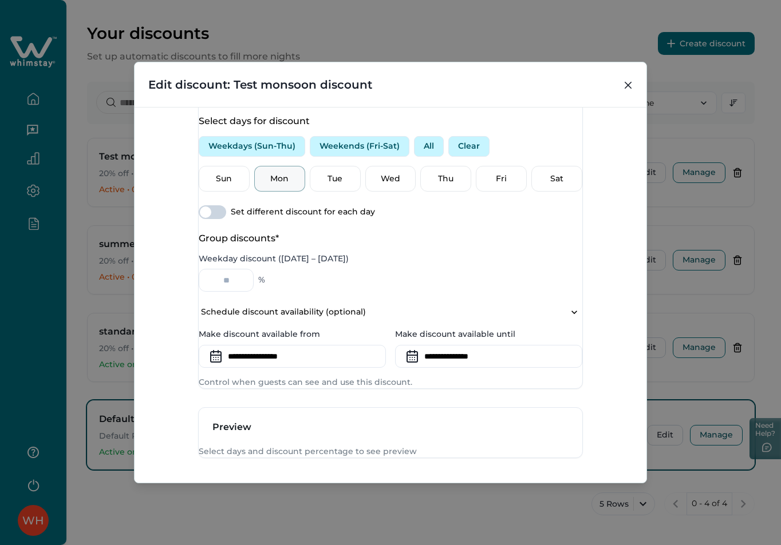
click at [362, 192] on div "Sun Mon Tue Wed Thu Fri Sat" at bounding box center [390, 179] width 383 height 26
click at [407, 192] on div "Wed" at bounding box center [390, 179] width 51 height 26
click at [441, 185] on p "Thu" at bounding box center [446, 178] width 36 height 11
click at [483, 185] on p "Fri" at bounding box center [501, 178] width 36 height 11
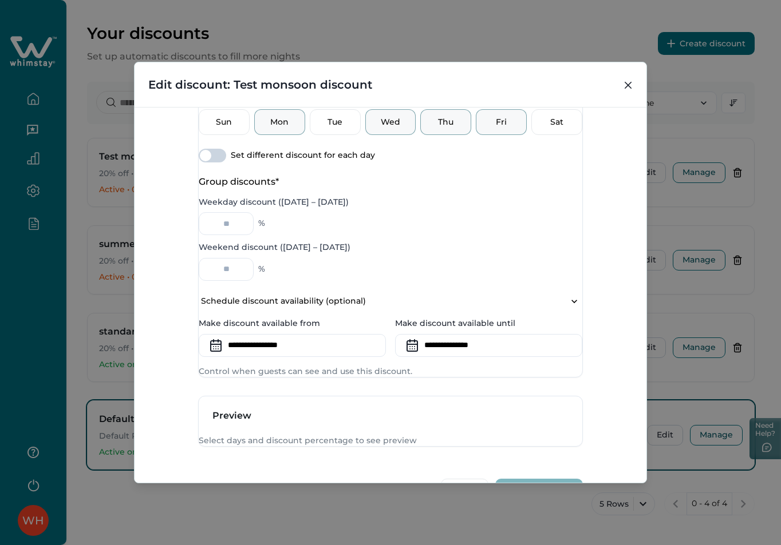
scroll to position [455, 0]
